Goal: Navigation & Orientation: Find specific page/section

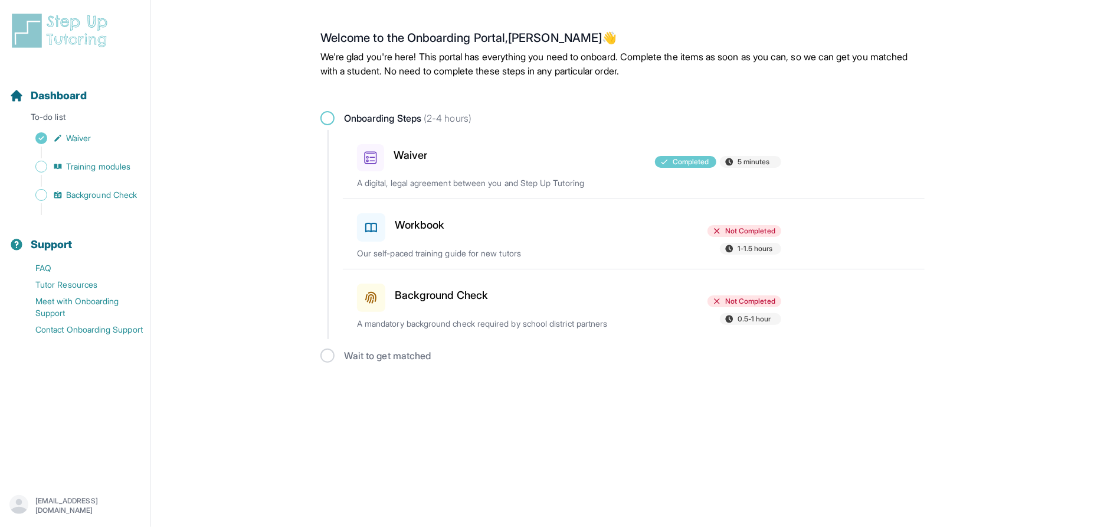
click at [425, 223] on h3 "Workbook" at bounding box center [420, 225] width 50 height 17
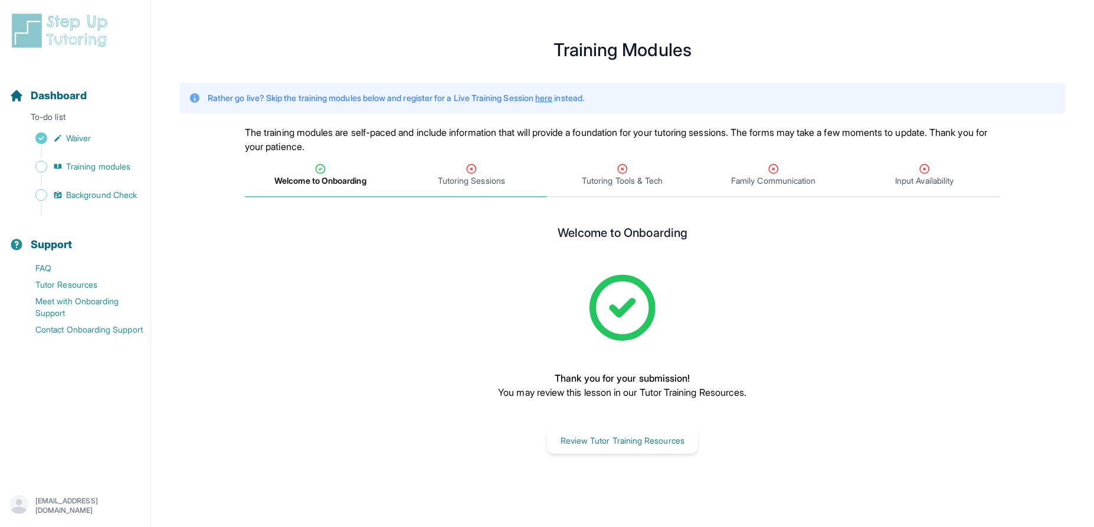
click at [458, 184] on span "Tutoring Sessions" at bounding box center [471, 181] width 67 height 12
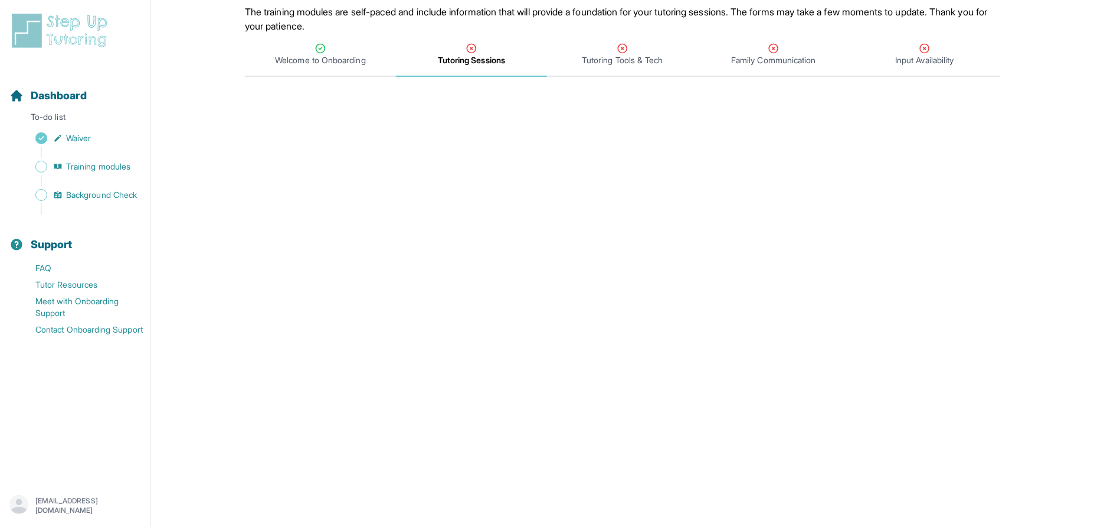
scroll to position [112, 0]
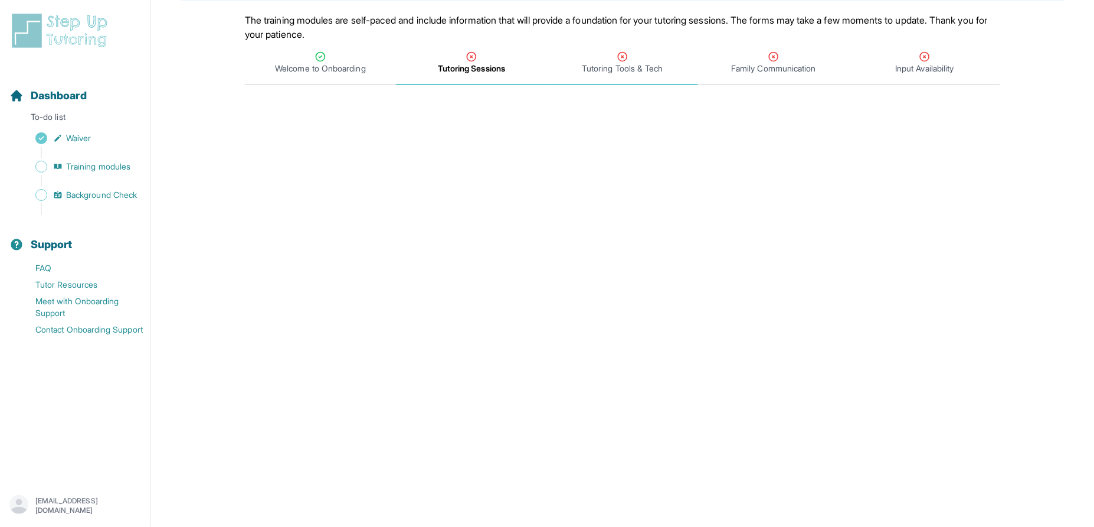
click at [599, 53] on div "Tutoring Tools & Tech" at bounding box center [623, 63] width 146 height 24
click at [481, 63] on span "Tutoring Sessions" at bounding box center [471, 69] width 67 height 12
click at [471, 68] on span "Tutoring Sessions" at bounding box center [471, 69] width 67 height 12
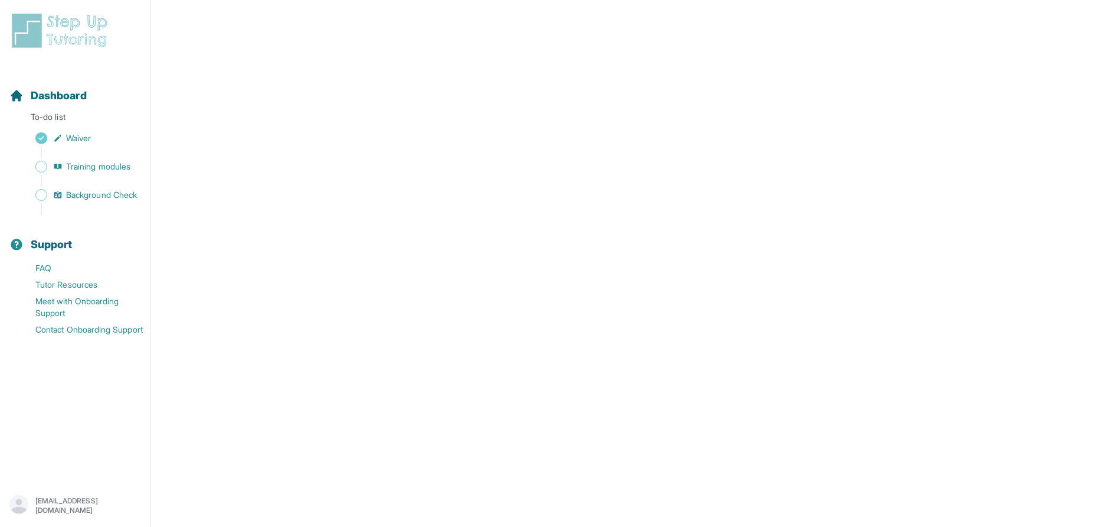
scroll to position [120, 0]
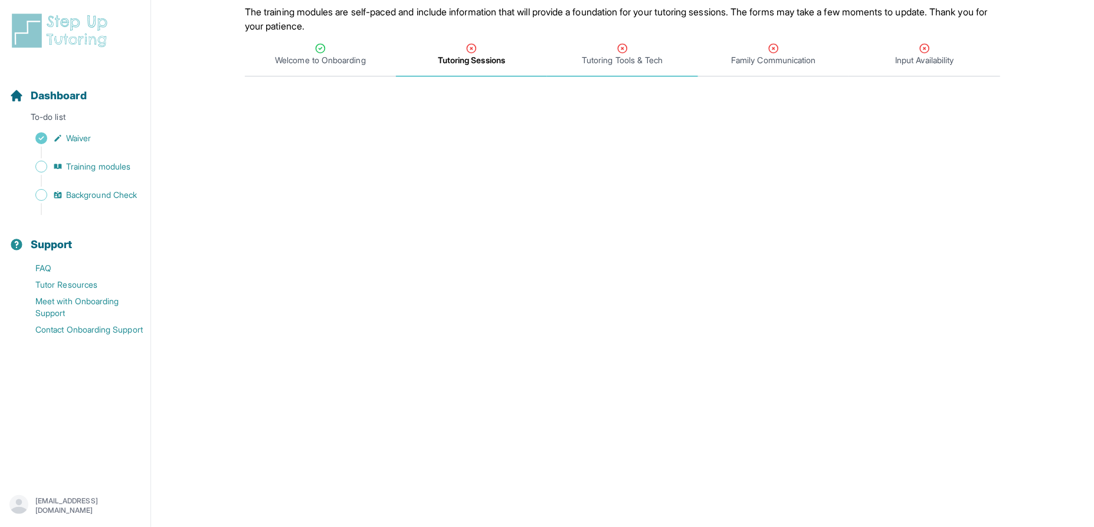
click at [608, 60] on span "Tutoring Tools & Tech" at bounding box center [622, 60] width 81 height 12
click at [514, 63] on div "Tutoring Sessions" at bounding box center [471, 55] width 146 height 24
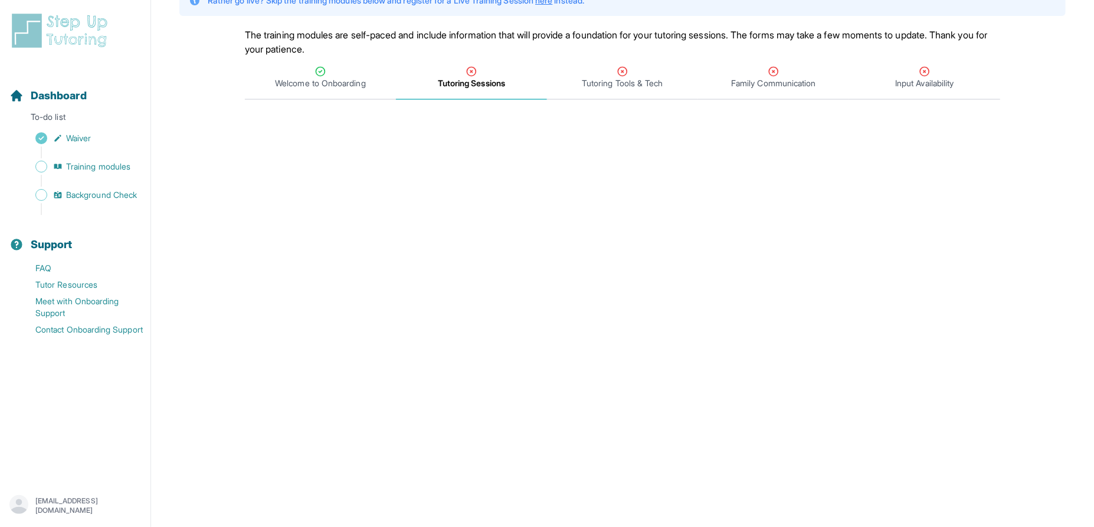
scroll to position [87, 0]
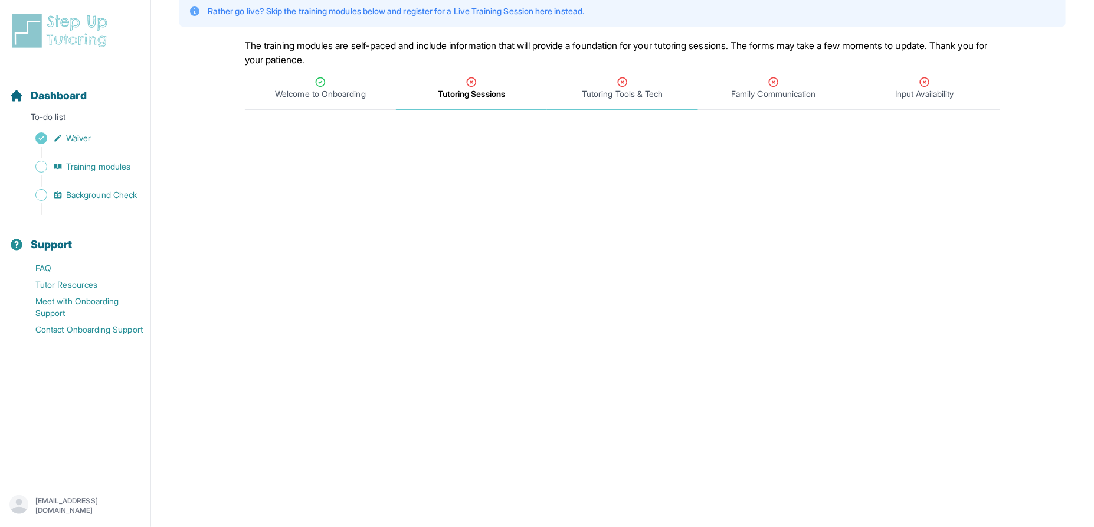
click at [617, 88] on span "Tutoring Tools & Tech" at bounding box center [622, 94] width 81 height 12
click at [85, 168] on span "Training modules" at bounding box center [98, 167] width 64 height 12
click at [82, 168] on span "Training modules" at bounding box center [98, 167] width 64 height 12
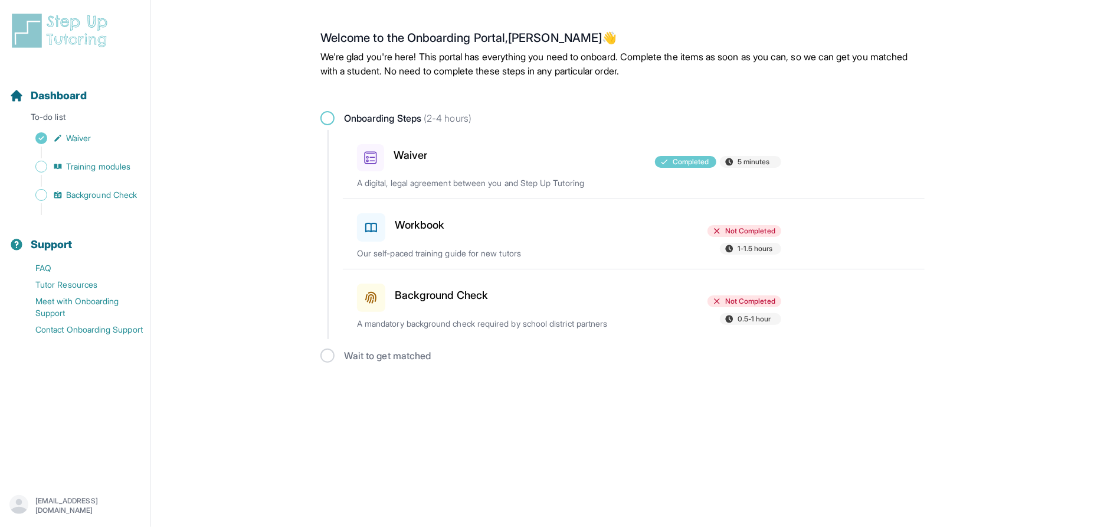
click at [417, 221] on h3 "Workbook" at bounding box center [420, 225] width 50 height 17
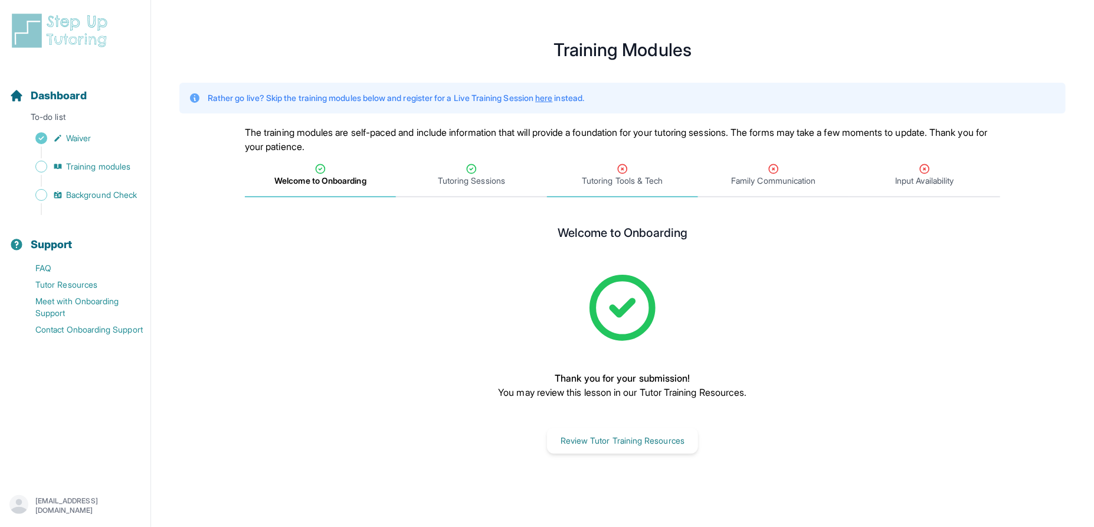
click at [647, 176] on span "Tutoring Tools & Tech" at bounding box center [622, 181] width 81 height 12
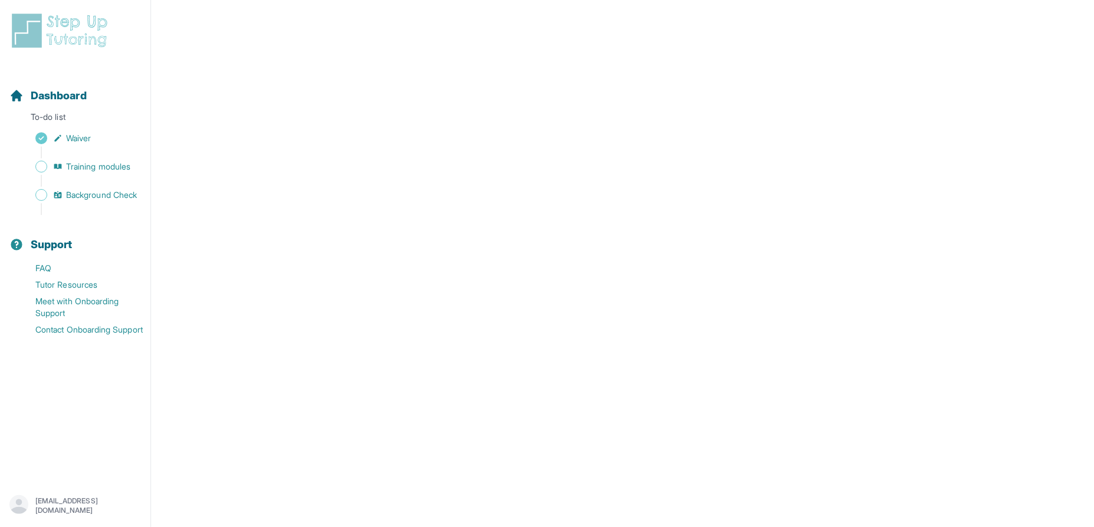
scroll to position [433, 0]
click at [0, 338] on nav "Dashboard To-do list Waiver Training modules Background Check Support FAQ Tutor…" at bounding box center [75, 271] width 151 height 407
